Goal: Information Seeking & Learning: Find specific fact

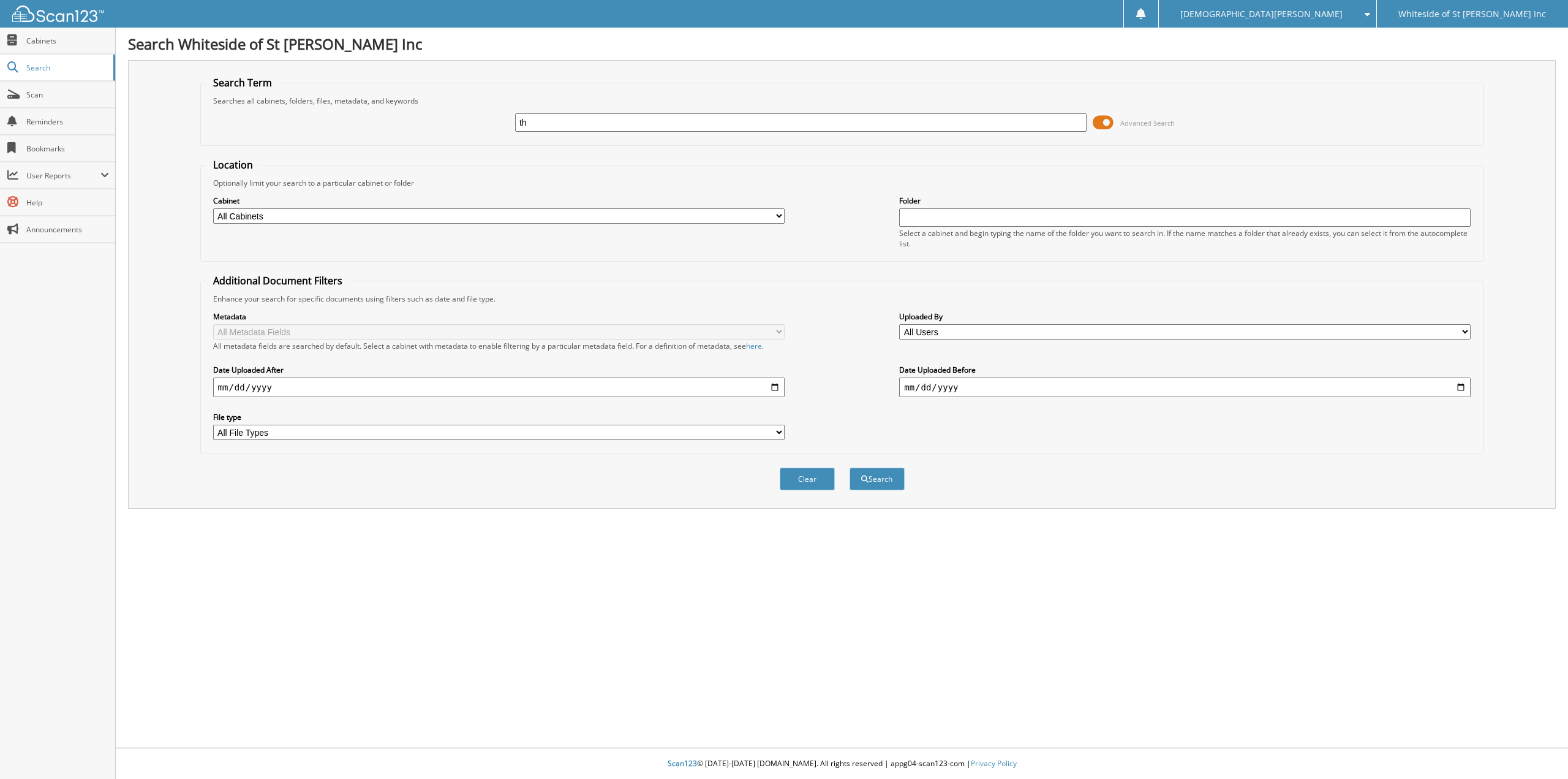
type input "t"
type input "[DEMOGRAPHIC_DATA][PERSON_NAME]"
click at [849, 467] on button "Search" at bounding box center [877, 478] width 55 height 23
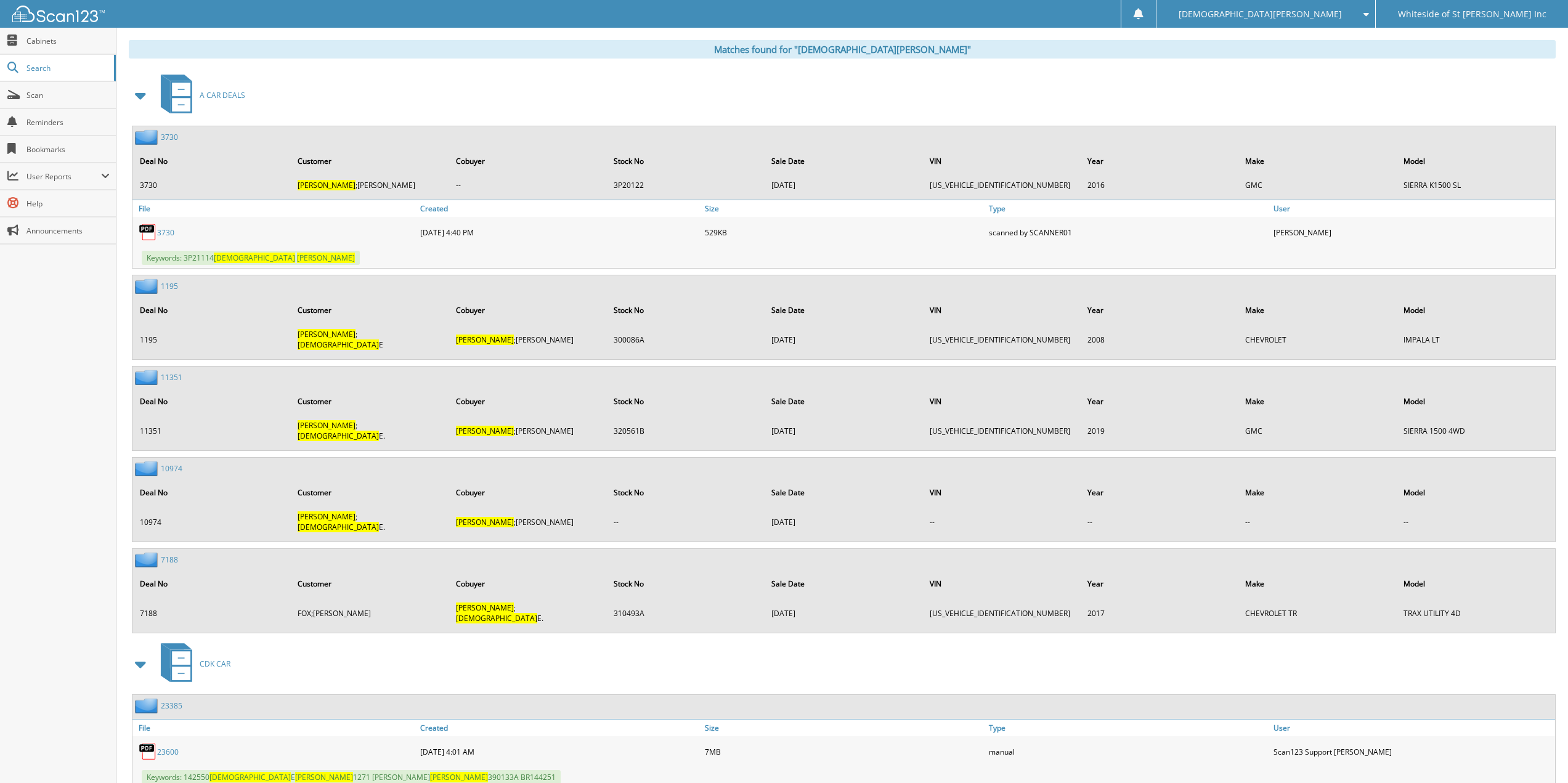
scroll to position [490, 0]
click at [172, 371] on link "11351" at bounding box center [171, 376] width 21 height 10
